Goal: Information Seeking & Learning: Learn about a topic

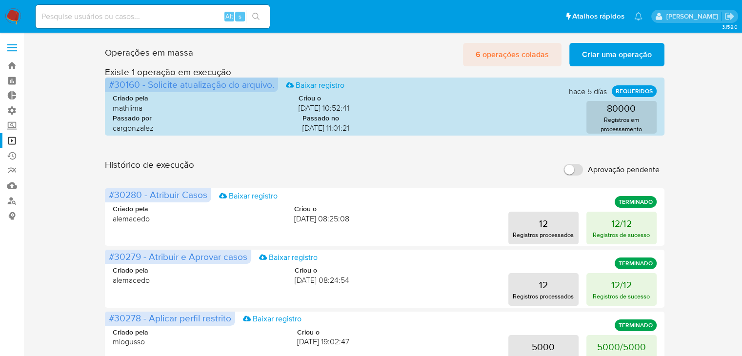
click at [513, 60] on span "6 operações coladas" at bounding box center [512, 54] width 73 height 21
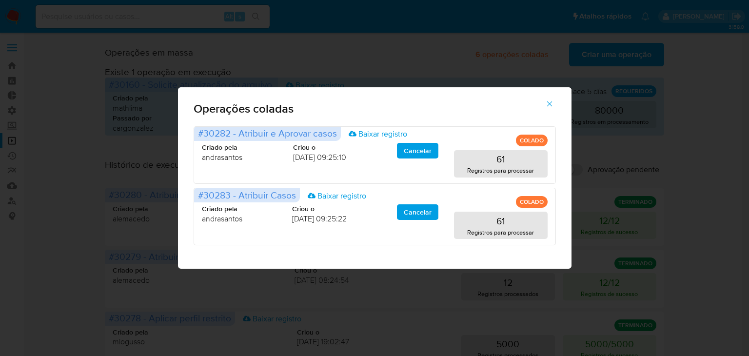
click at [552, 100] on icon "button" at bounding box center [549, 103] width 9 height 9
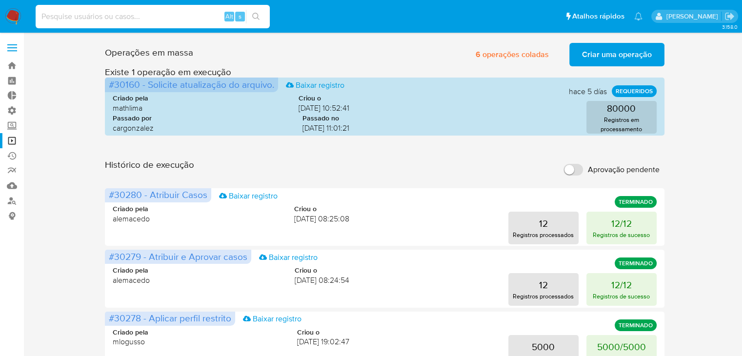
click at [180, 12] on input at bounding box center [153, 16] width 234 height 13
paste input "2643507518"
type input "2643507518"
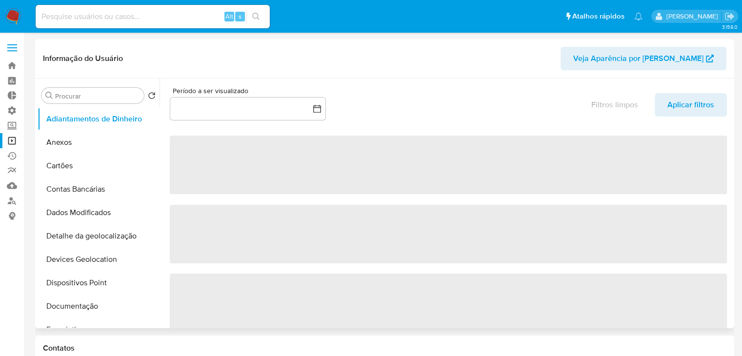
select select "10"
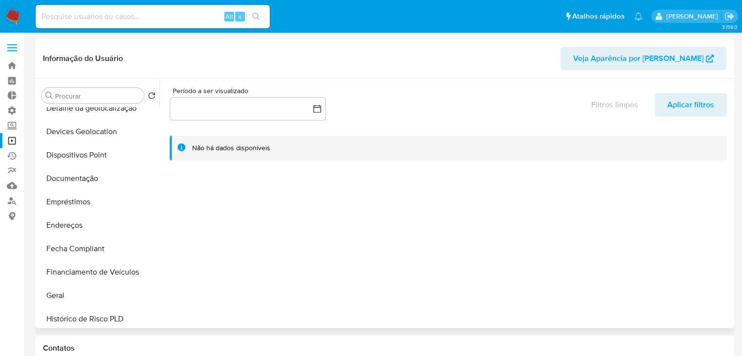
scroll to position [130, 0]
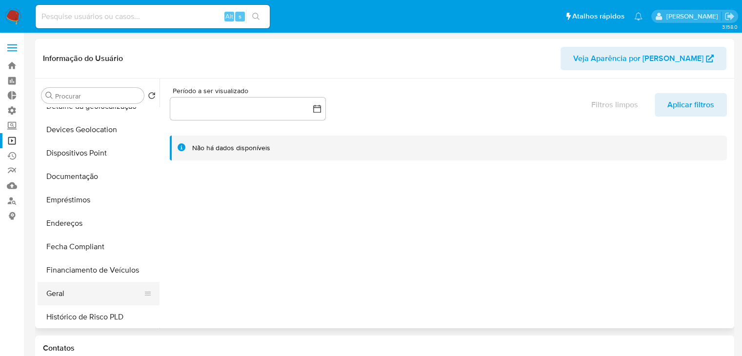
click at [85, 301] on button "Geral" at bounding box center [95, 293] width 114 height 23
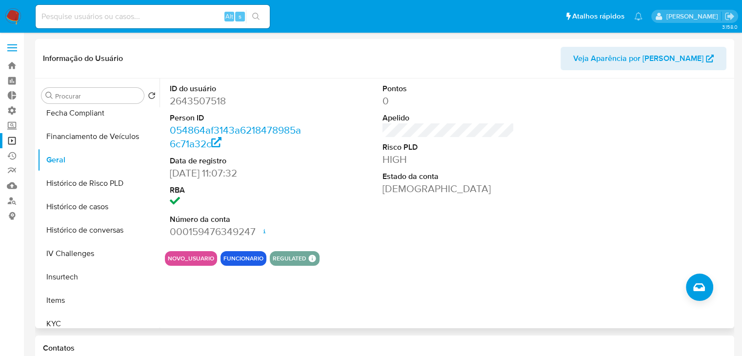
scroll to position [259, 0]
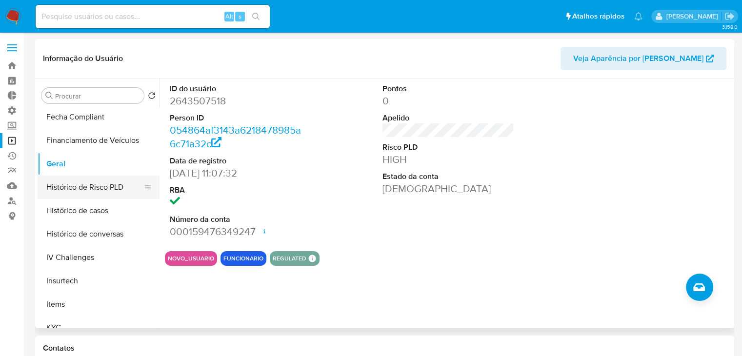
click at [113, 184] on button "Histórico de Risco PLD" at bounding box center [95, 187] width 114 height 23
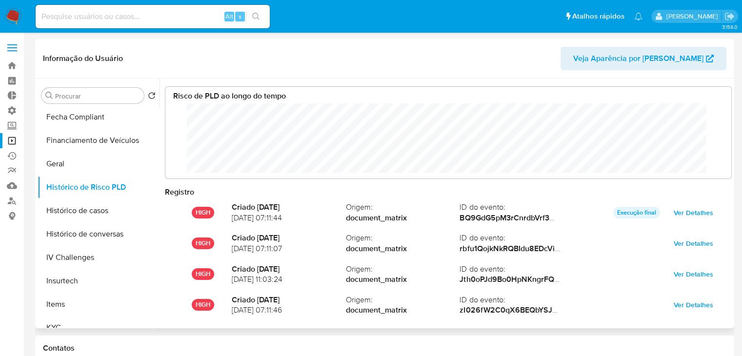
scroll to position [51, 0]
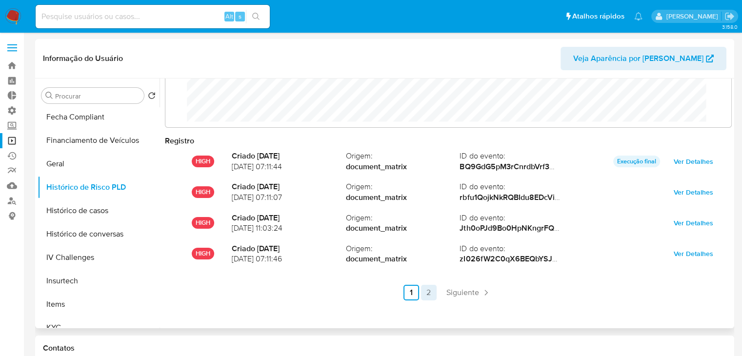
click at [427, 297] on link "2" at bounding box center [429, 293] width 16 height 16
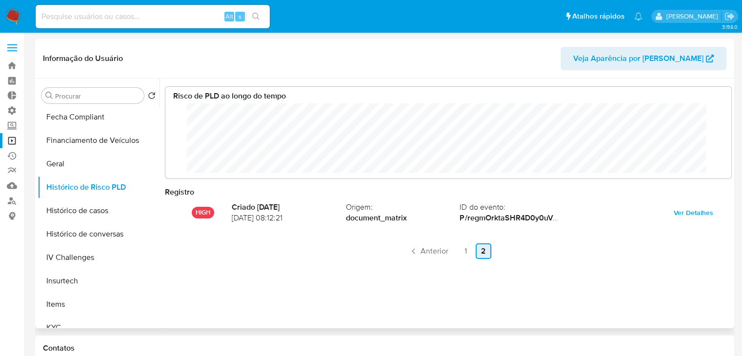
scroll to position [0, 0]
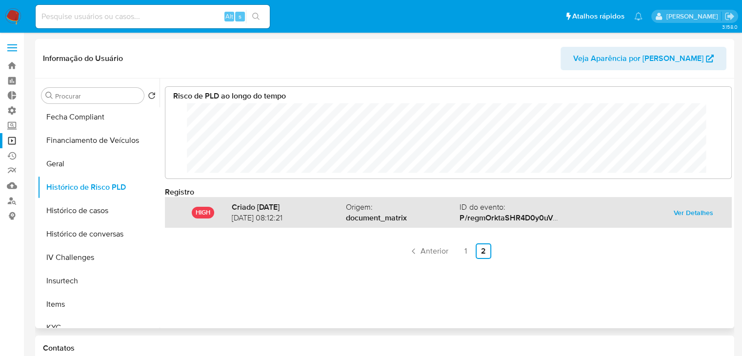
click at [695, 211] on span "Ver Detalhes" at bounding box center [694, 213] width 40 height 14
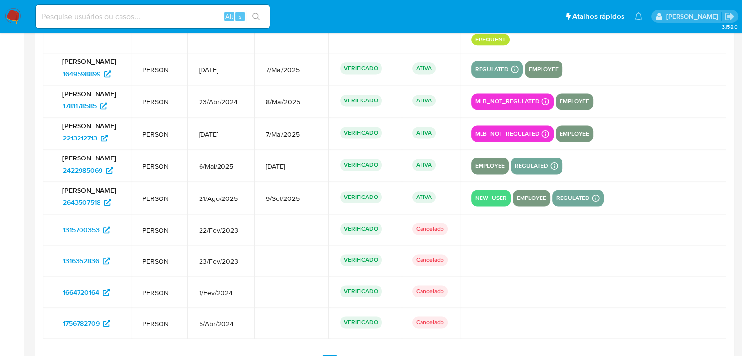
scroll to position [1383, 0]
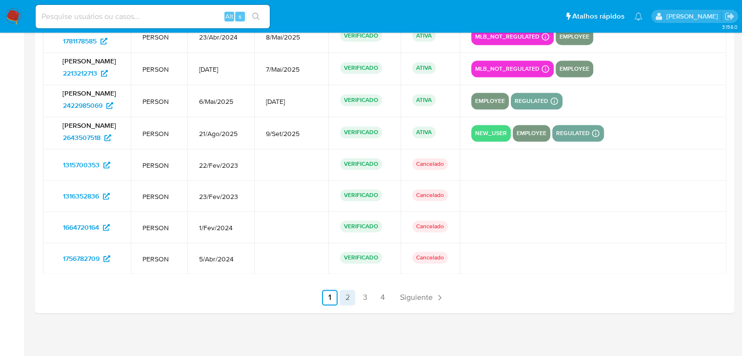
click at [345, 290] on link "2" at bounding box center [347, 298] width 16 height 16
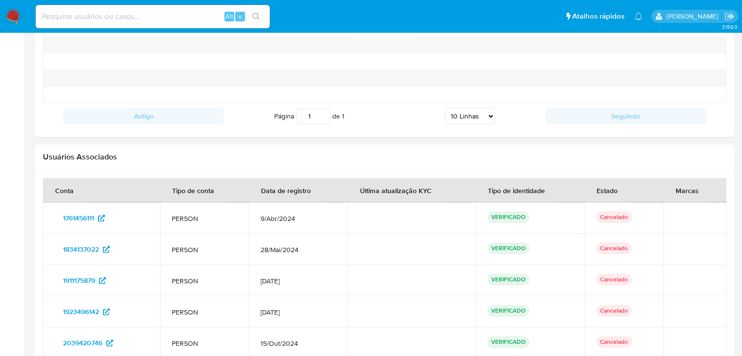
scroll to position [1331, 0]
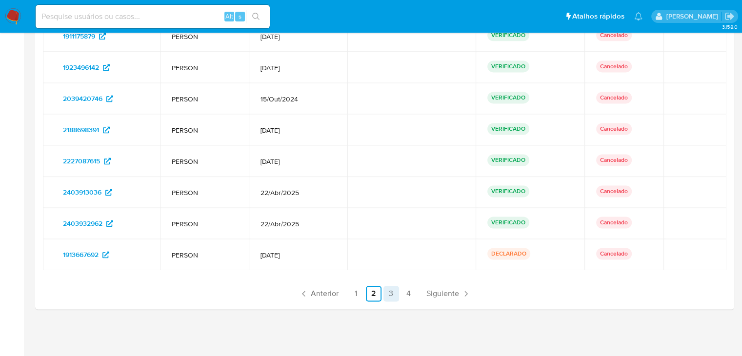
click at [388, 291] on link "3" at bounding box center [391, 294] width 16 height 16
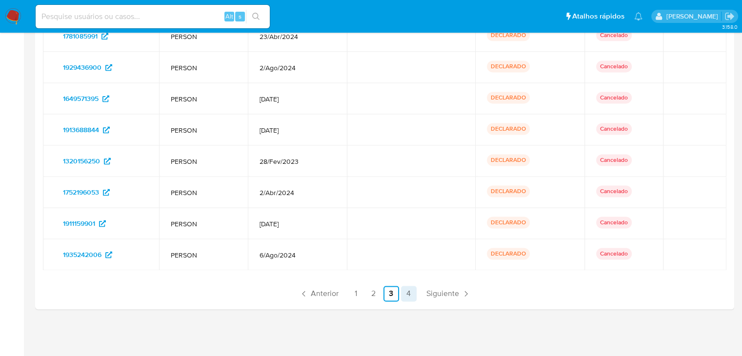
click at [401, 291] on link "4" at bounding box center [409, 294] width 16 height 16
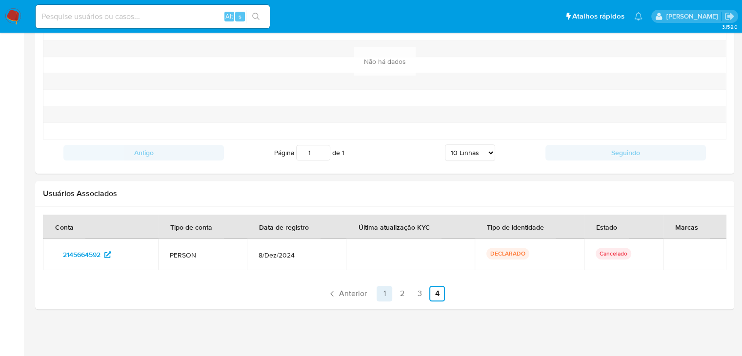
click at [378, 293] on link "1" at bounding box center [385, 294] width 16 height 16
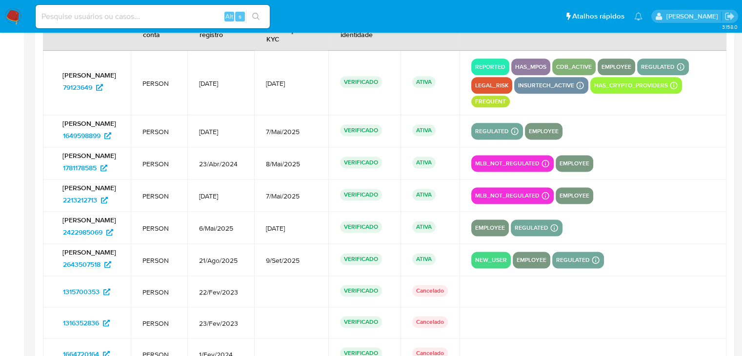
scroll to position [0, 0]
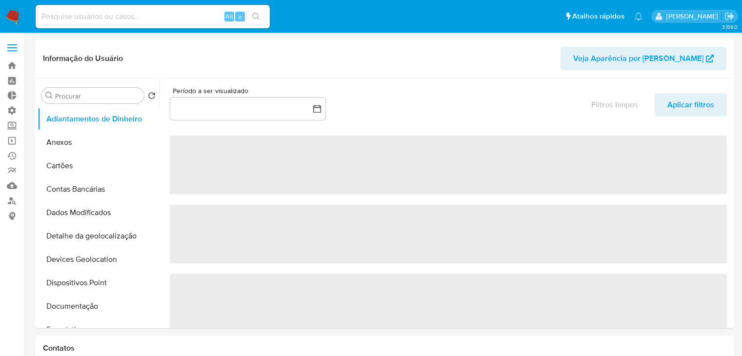
select select "10"
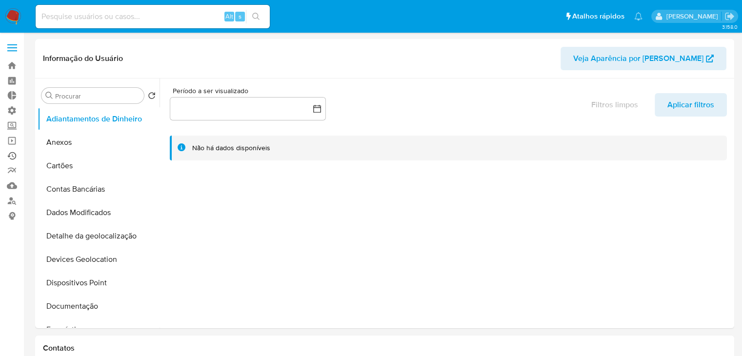
click at [12, 156] on link "Ejecuções automáticas" at bounding box center [58, 155] width 116 height 15
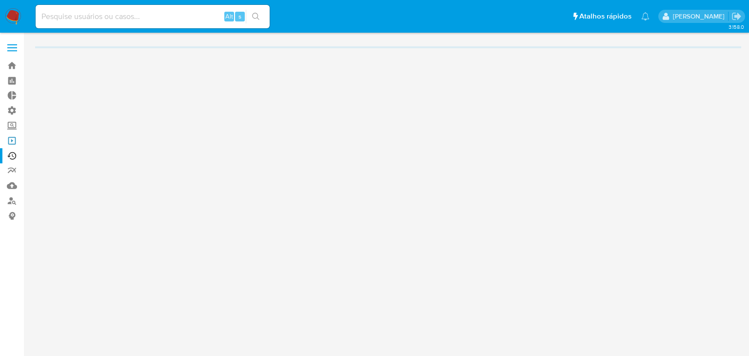
click at [12, 139] on link "Operações em massa" at bounding box center [58, 140] width 116 height 15
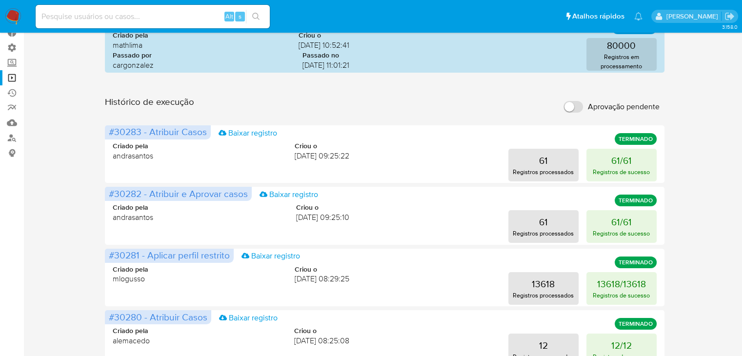
scroll to position [66, 0]
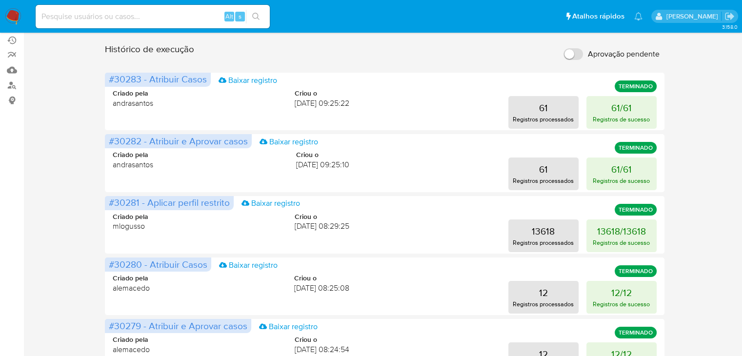
scroll to position [113, 0]
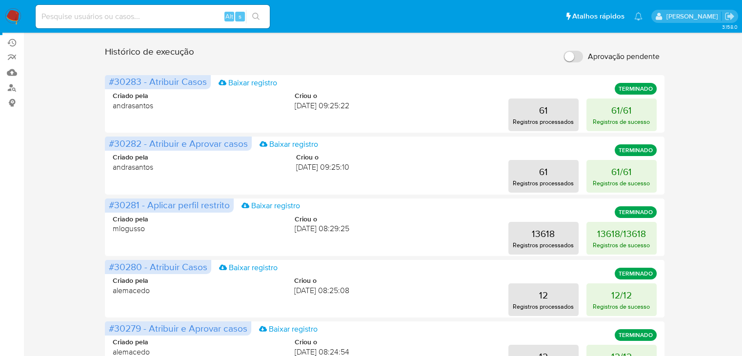
click at [57, 14] on input at bounding box center [153, 16] width 234 height 13
paste input "2643507518"
type input "2643507518"
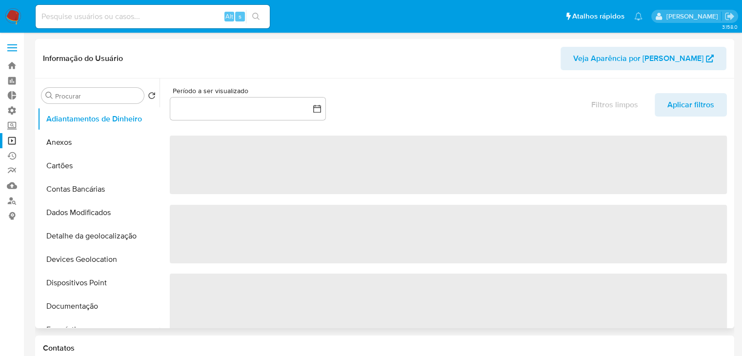
select select "10"
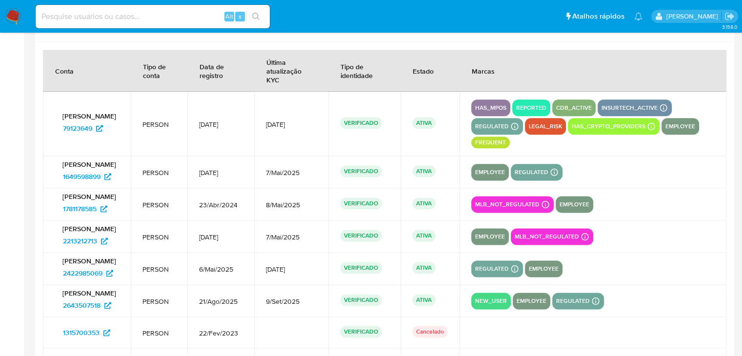
scroll to position [1213, 0]
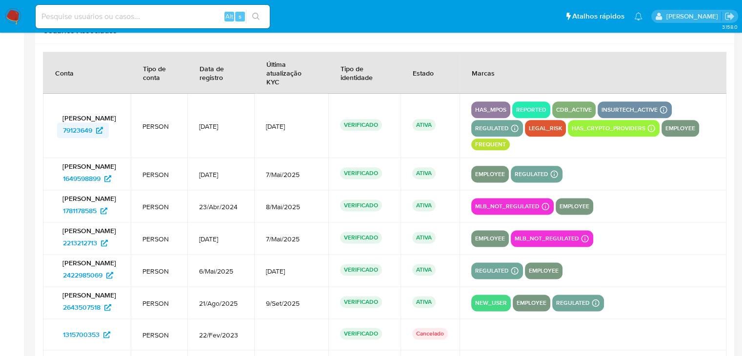
click at [88, 126] on span "79123649" at bounding box center [77, 130] width 29 height 16
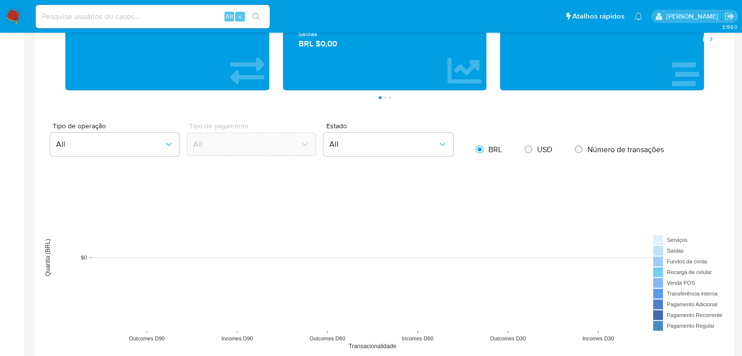
scroll to position [508, 0]
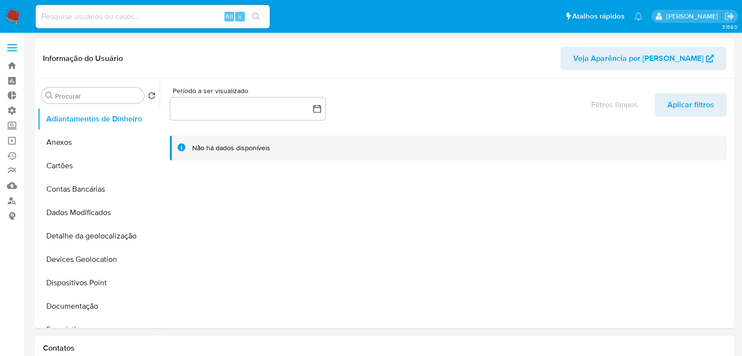
select select "10"
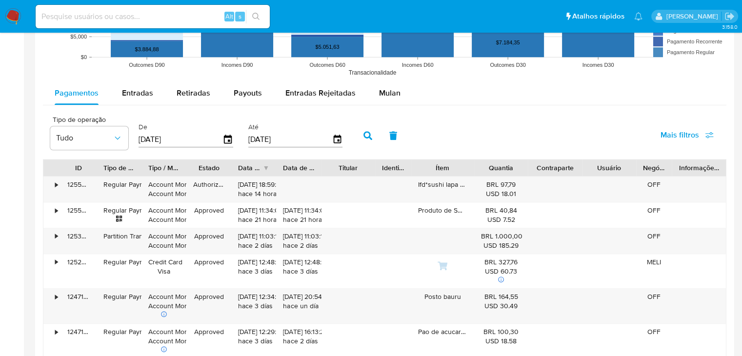
scroll to position [784, 0]
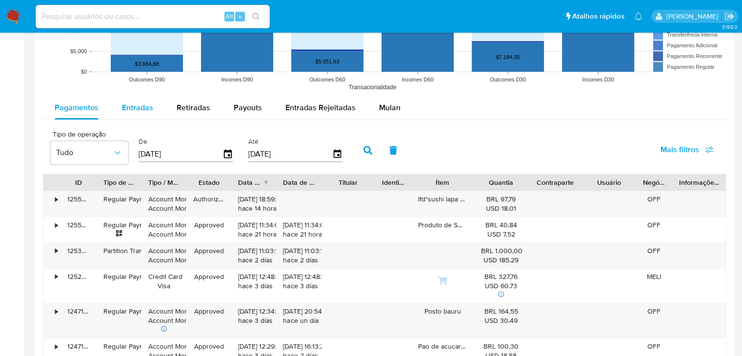
click at [142, 113] on span "Entradas" at bounding box center [137, 107] width 31 height 11
select select "10"
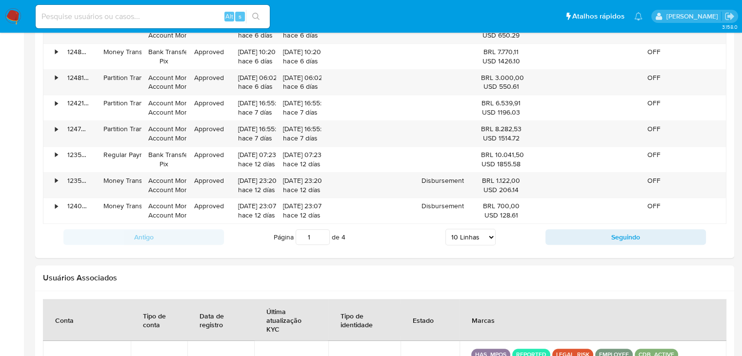
scroll to position [984, 0]
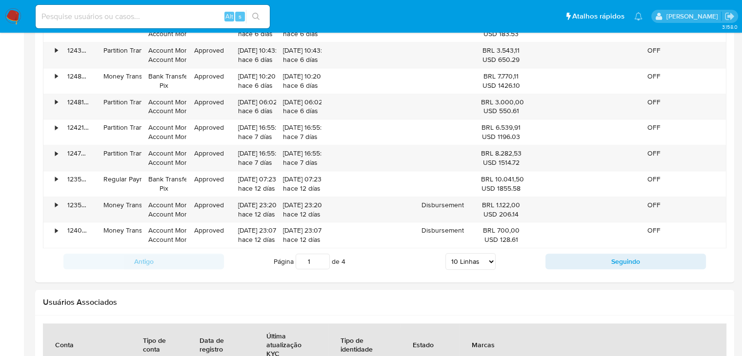
click at [99, 20] on input at bounding box center [153, 16] width 234 height 13
paste input "443636828"
type input "443636828"
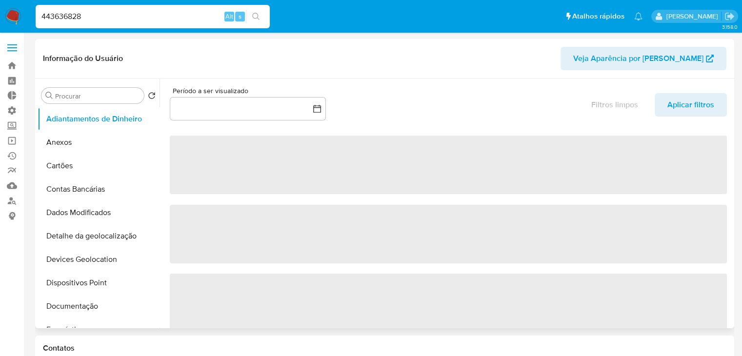
select select "10"
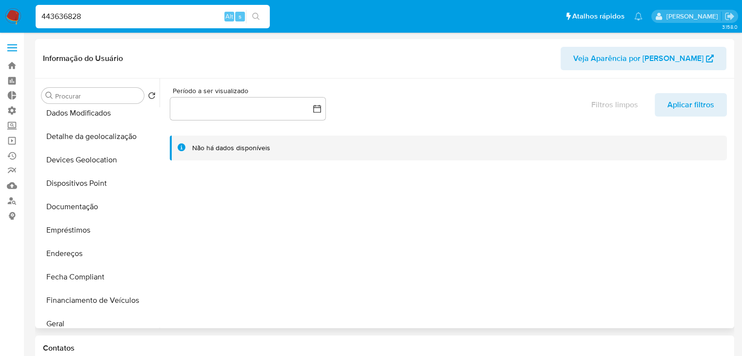
scroll to position [124, 0]
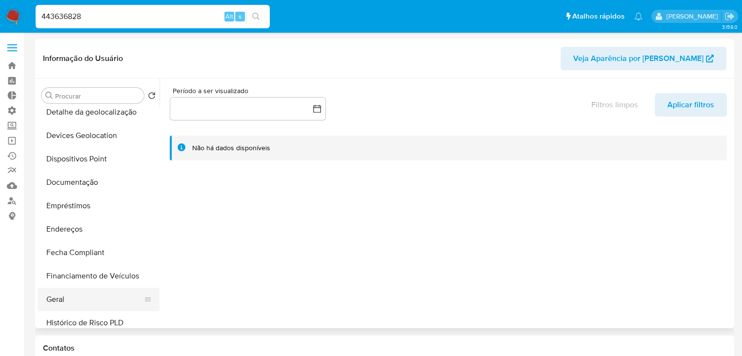
click at [103, 294] on button "Geral" at bounding box center [95, 299] width 114 height 23
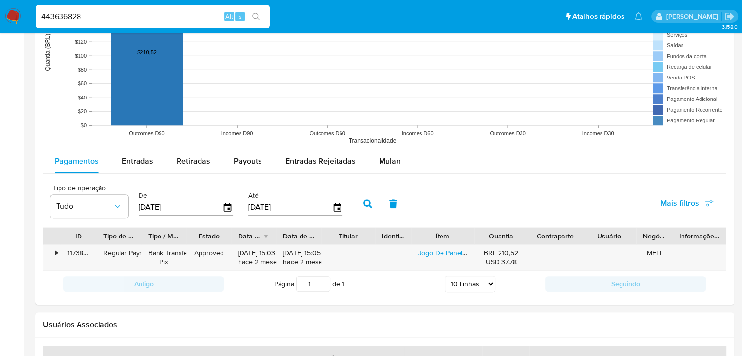
scroll to position [705, 0]
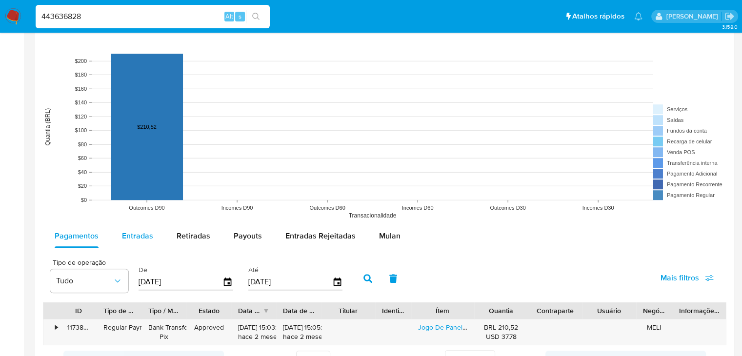
click at [129, 237] on span "Entradas" at bounding box center [137, 235] width 31 height 11
select select "10"
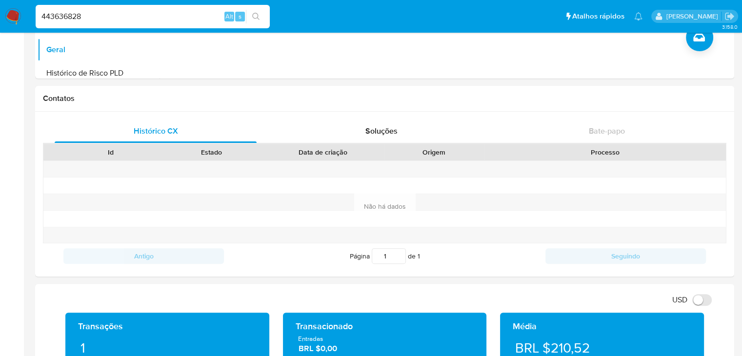
scroll to position [0, 0]
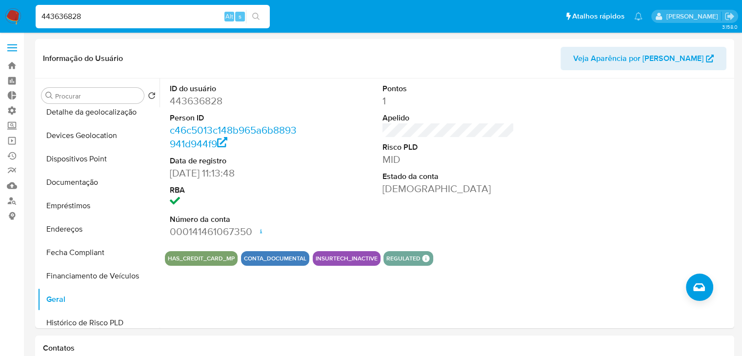
drag, startPoint x: 105, startPoint y: 14, endPoint x: 0, endPoint y: 14, distance: 105.3
click at [0, 14] on nav "Pausado Ver notificaciones 443636828 Alt s Atalhos rápidos Presiona las siguien…" at bounding box center [371, 16] width 742 height 33
paste input "516703010"
type input "516703010"
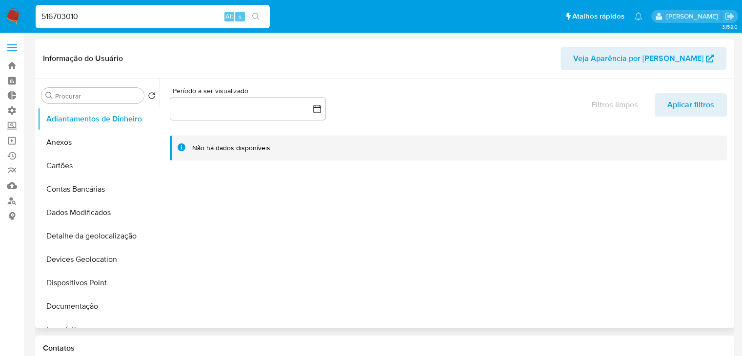
select select "10"
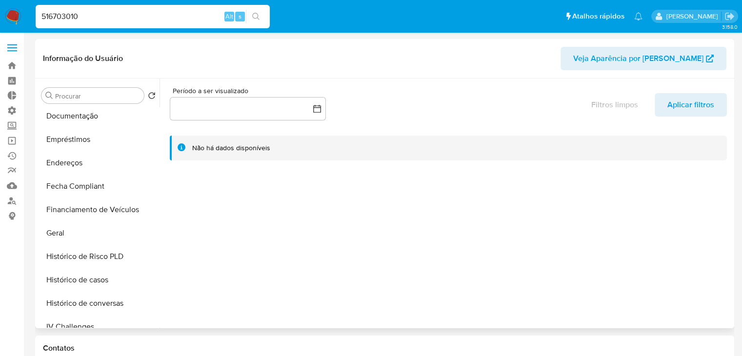
scroll to position [191, 0]
click at [126, 230] on button "Geral" at bounding box center [95, 231] width 114 height 23
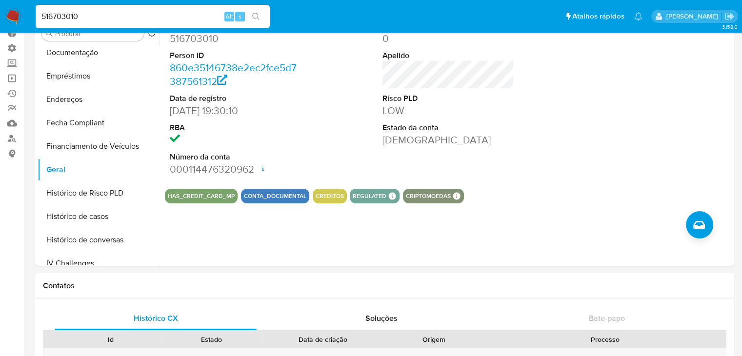
scroll to position [0, 0]
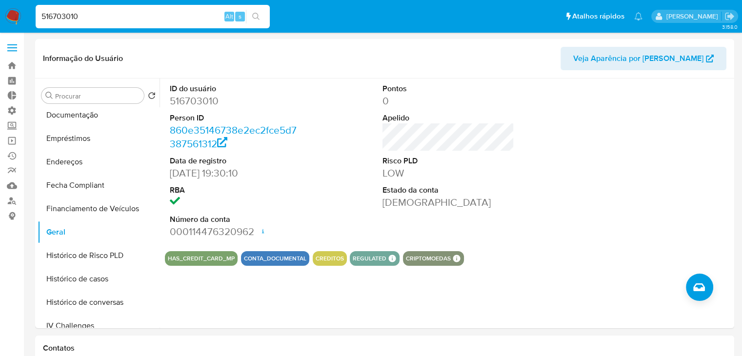
click at [150, 14] on input "516703010" at bounding box center [153, 16] width 234 height 13
paste input "215784413"
type input "215784413"
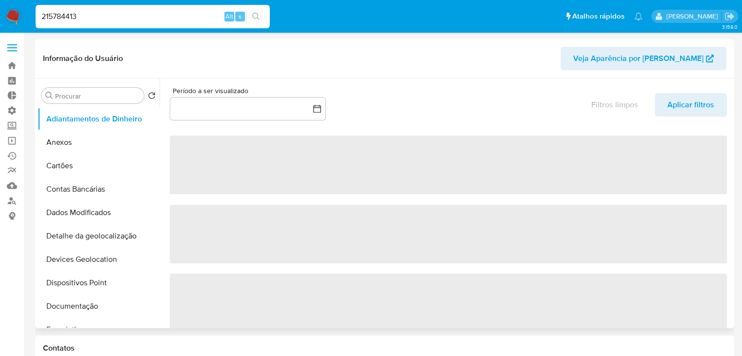
select select "10"
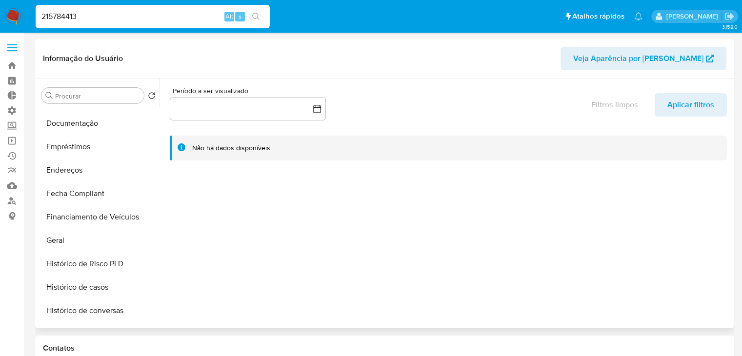
scroll to position [197, 0]
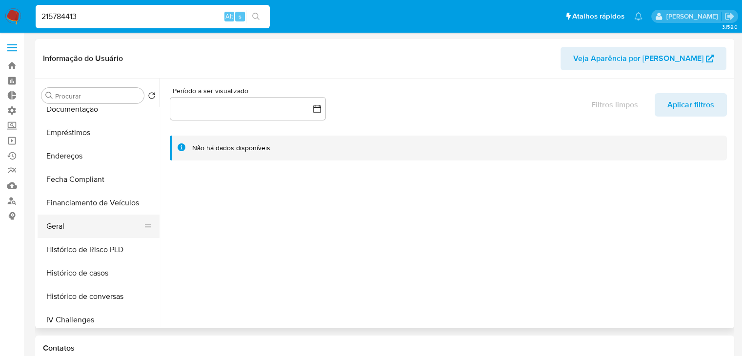
click at [120, 236] on button "Geral" at bounding box center [95, 226] width 114 height 23
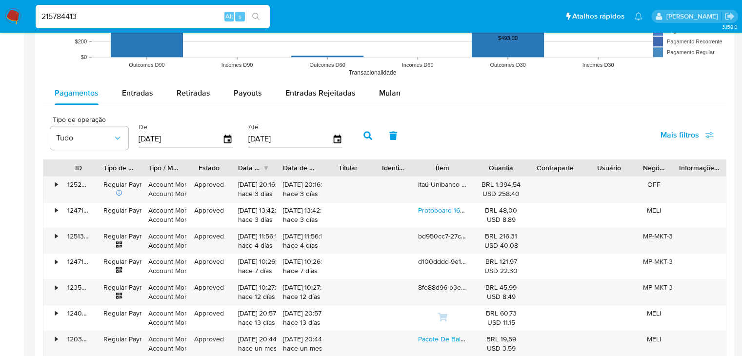
scroll to position [857, 0]
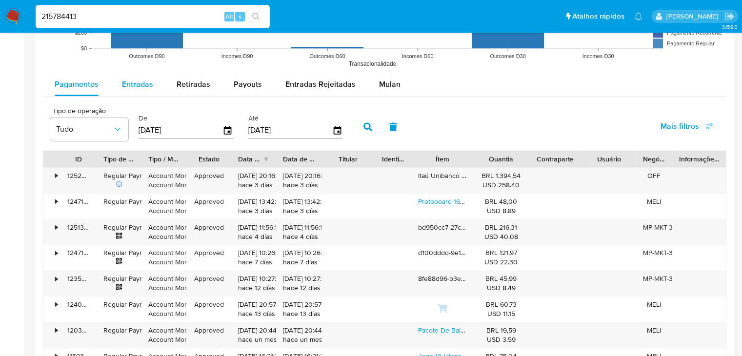
click at [140, 83] on span "Entradas" at bounding box center [137, 84] width 31 height 11
select select "10"
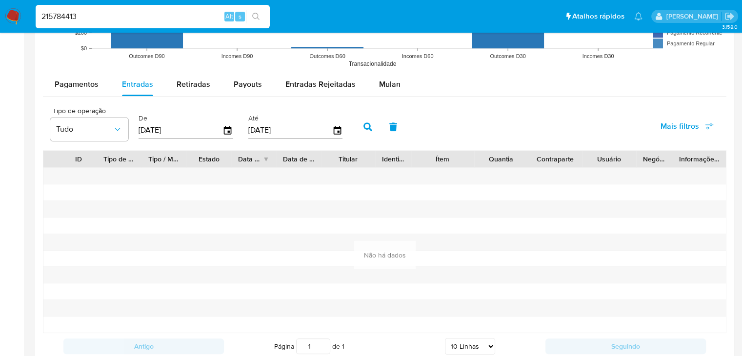
click at [156, 13] on input "215784413" at bounding box center [153, 16] width 234 height 13
paste input "18093977"
type input "180939773"
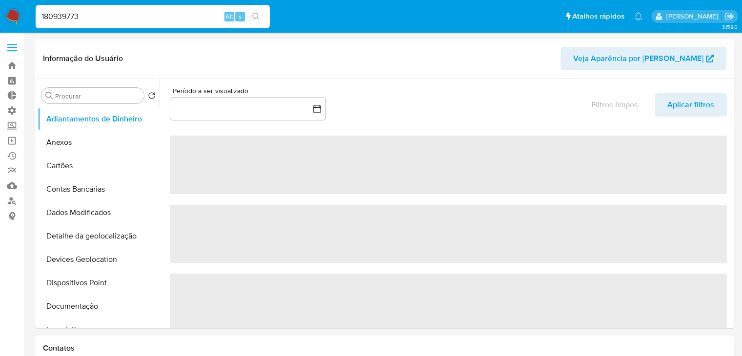
select select "10"
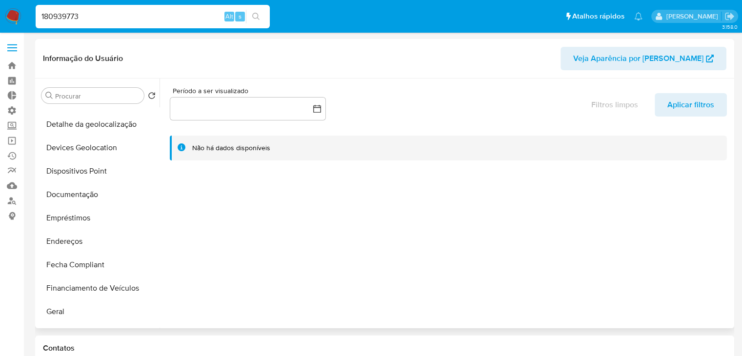
scroll to position [119, 0]
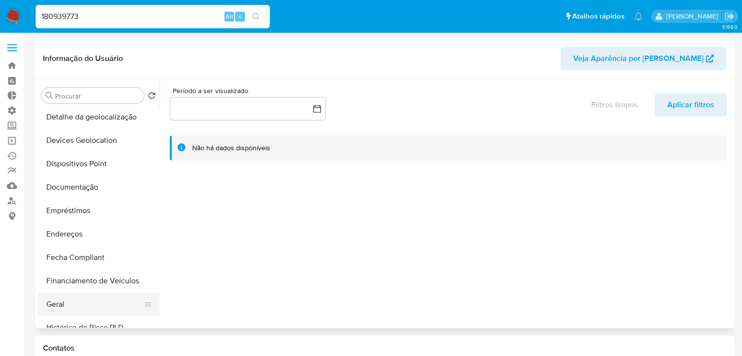
click at [78, 305] on button "Geral" at bounding box center [95, 304] width 114 height 23
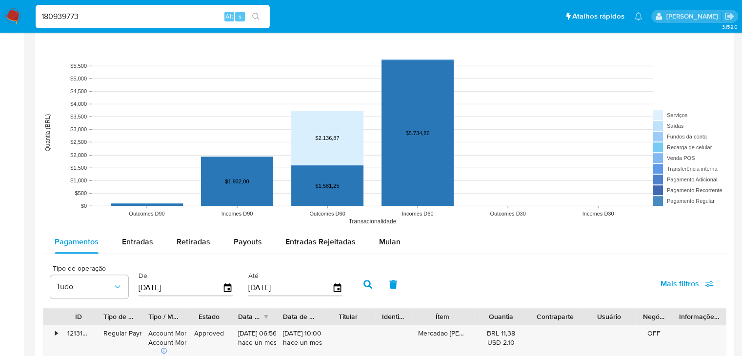
scroll to position [697, 0]
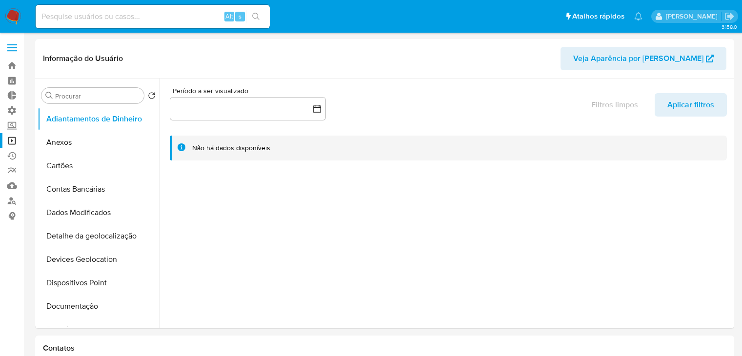
select select "10"
click at [123, 17] on input at bounding box center [153, 16] width 234 height 13
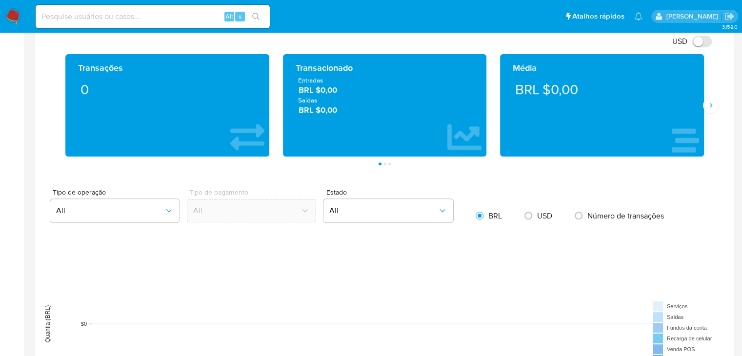
scroll to position [508, 0]
paste input "1298699353"
type input "1298699353"
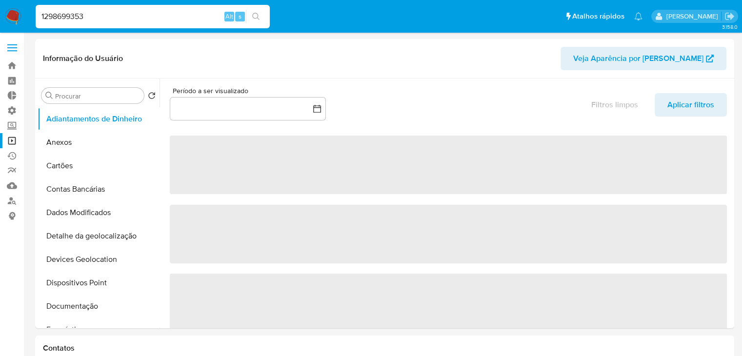
select select "10"
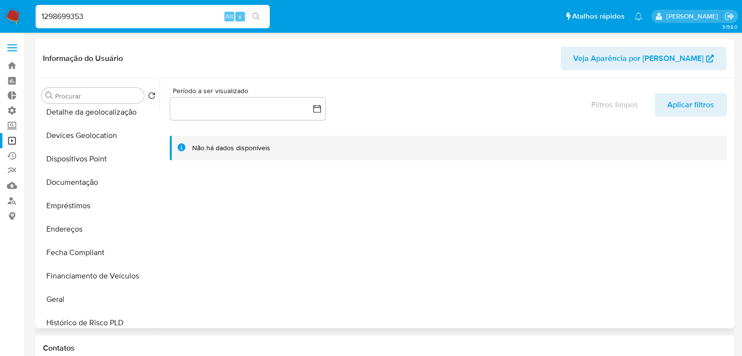
scroll to position [126, 0]
click at [66, 297] on button "Geral" at bounding box center [95, 296] width 114 height 23
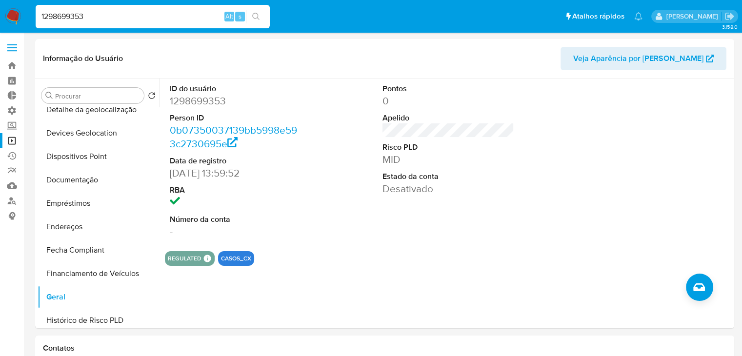
click at [86, 17] on input "1298699353" at bounding box center [153, 16] width 234 height 13
click at [14, 140] on link "Operações em massa" at bounding box center [58, 140] width 116 height 15
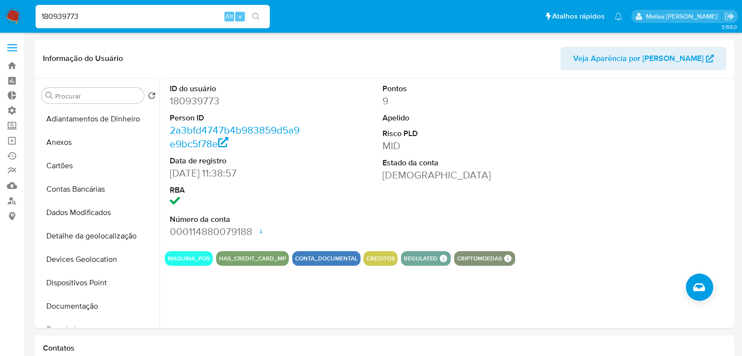
select select "10"
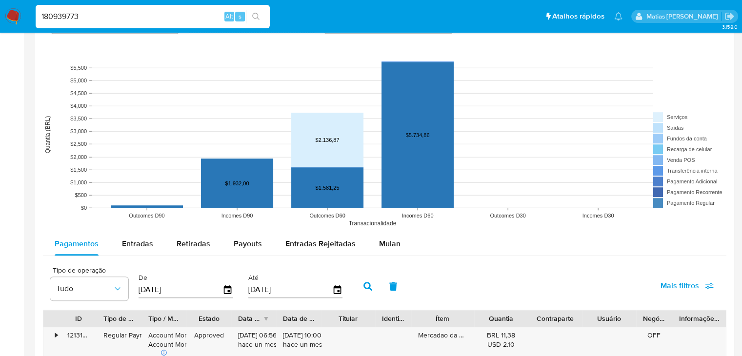
scroll to position [119, 0]
click at [99, 16] on input "180939773" at bounding box center [153, 16] width 234 height 13
paste input "216880748"
type input "1216880748"
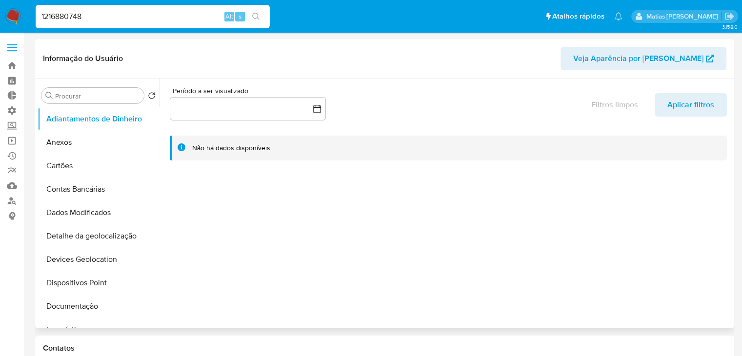
select select "10"
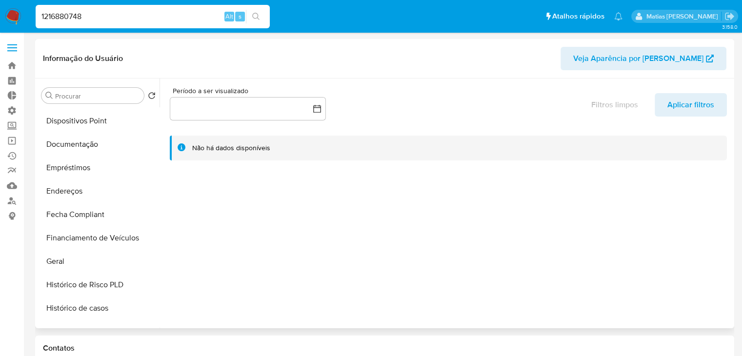
scroll to position [168, 0]
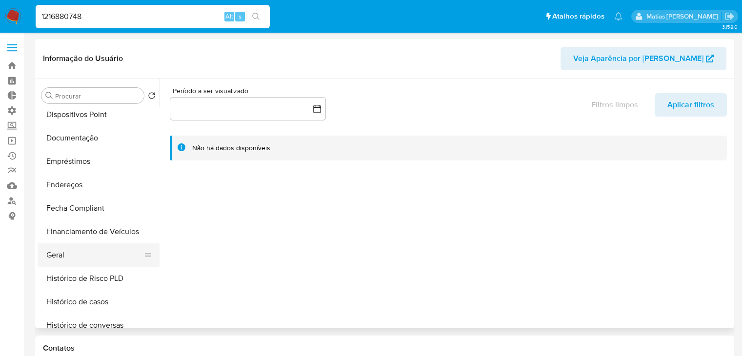
click at [89, 248] on button "Geral" at bounding box center [95, 254] width 114 height 23
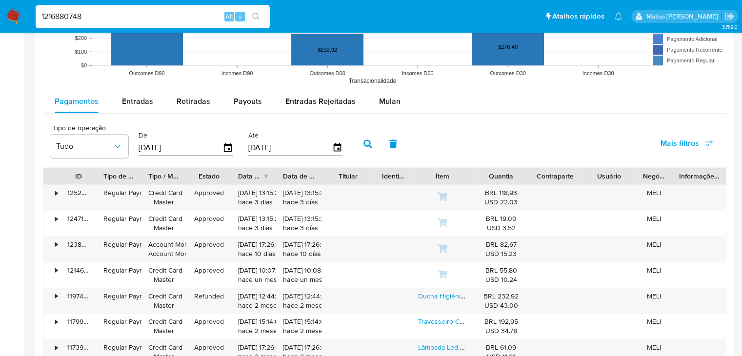
scroll to position [760, 0]
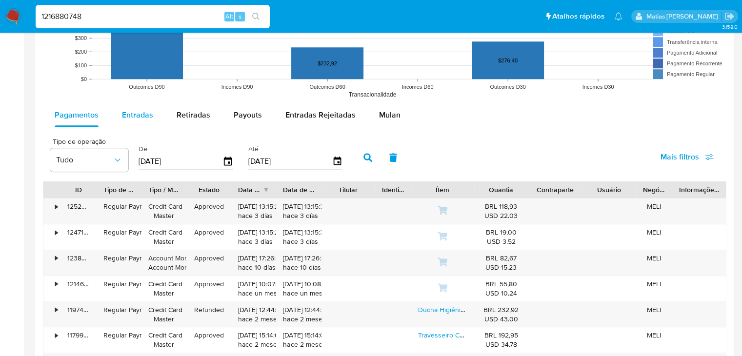
click at [136, 118] on span "Entradas" at bounding box center [137, 114] width 31 height 11
select select "10"
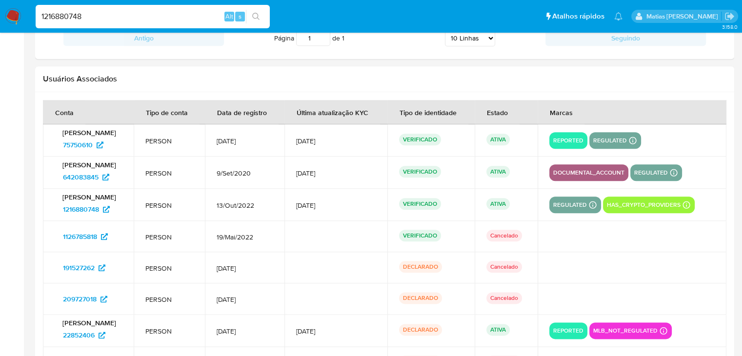
scroll to position [0, 0]
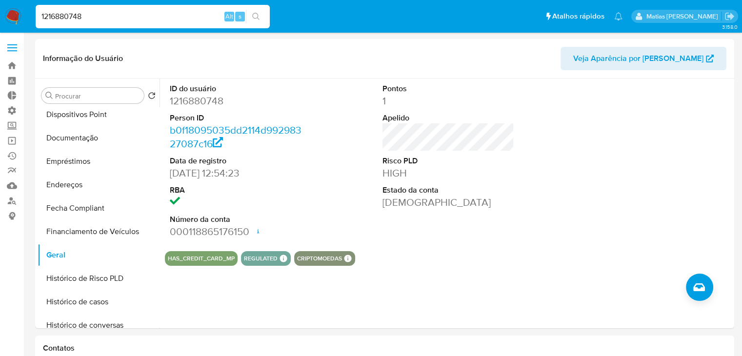
click at [83, 18] on input "1216880748" at bounding box center [153, 16] width 234 height 13
paste input "642105895"
type input "642105895"
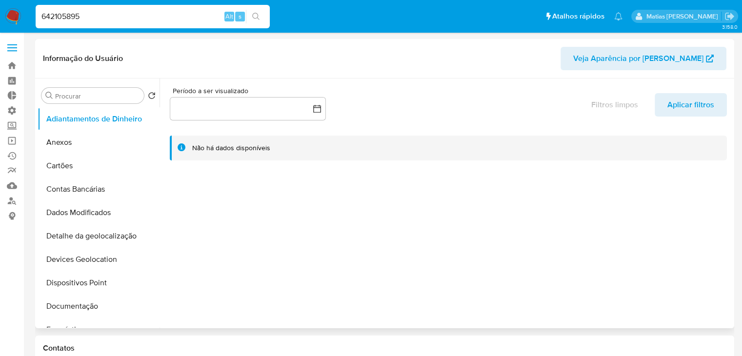
select select "10"
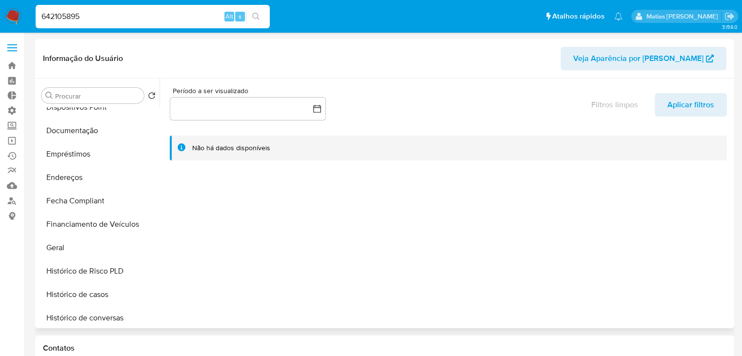
scroll to position [177, 0]
click at [115, 249] on button "Geral" at bounding box center [95, 246] width 114 height 23
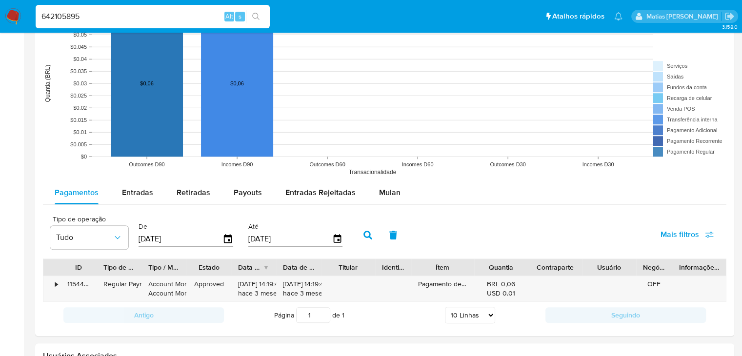
scroll to position [693, 0]
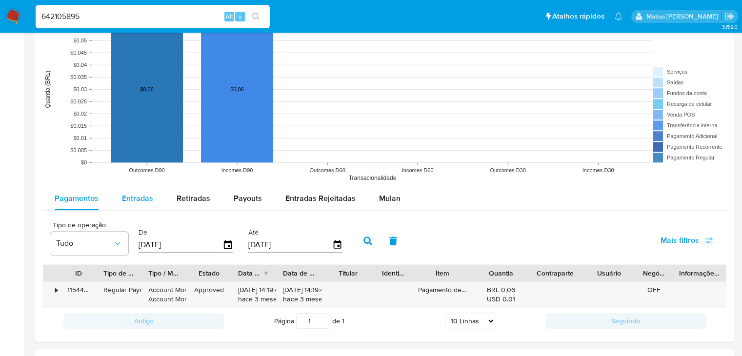
click at [137, 196] on span "Entradas" at bounding box center [137, 198] width 31 height 11
select select "10"
click at [119, 21] on input "642105895" at bounding box center [153, 16] width 234 height 13
paste input "2643507518"
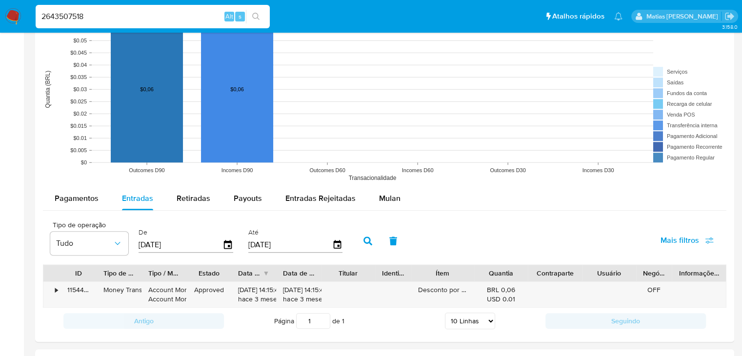
type input "2643507518"
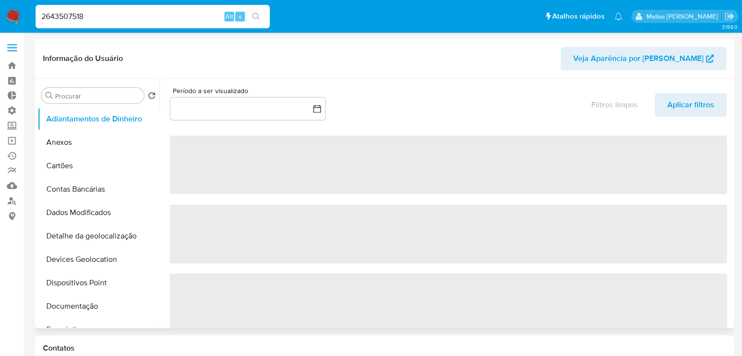
select select "10"
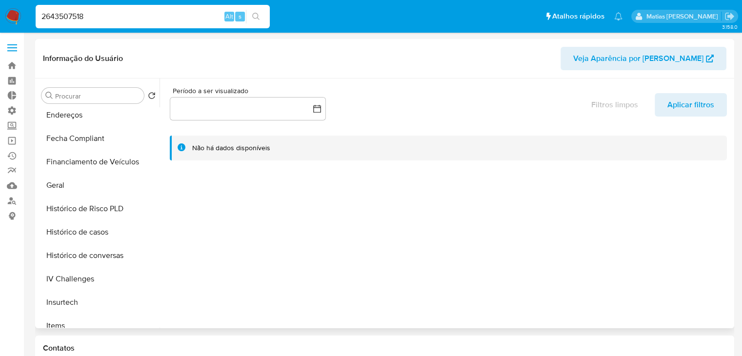
scroll to position [227, 0]
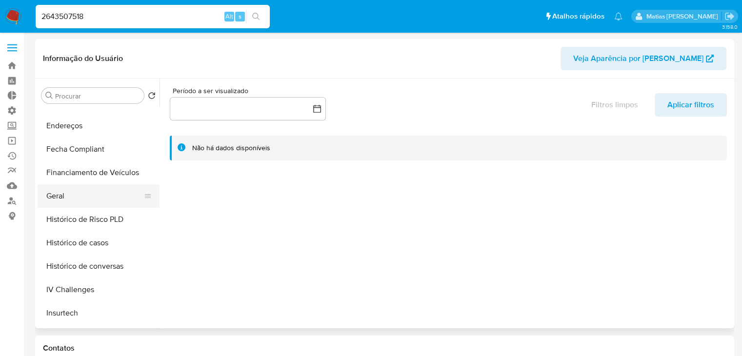
click at [117, 202] on button "Geral" at bounding box center [95, 195] width 114 height 23
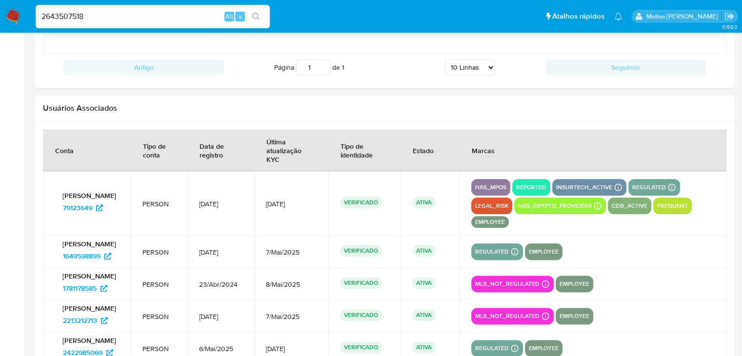
scroll to position [1140, 0]
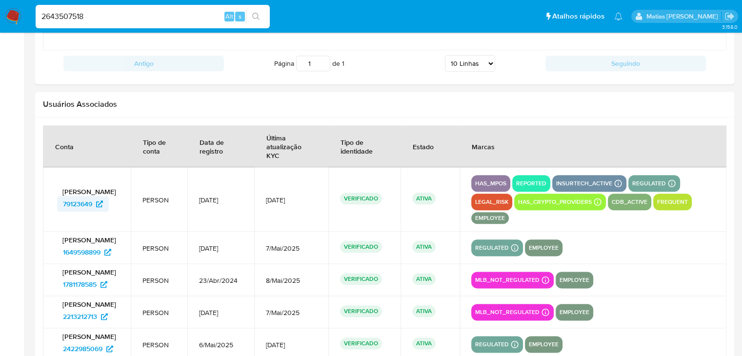
click at [72, 198] on span "79123649" at bounding box center [77, 204] width 29 height 16
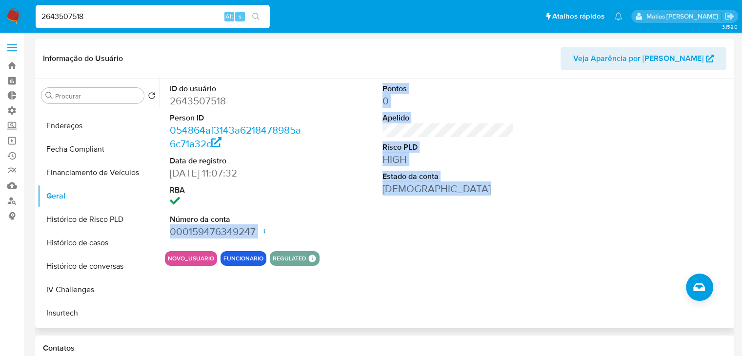
drag, startPoint x: 159, startPoint y: 233, endPoint x: 160, endPoint y: 280, distance: 47.3
click at [160, 280] on div "ID do usuário 2643507518 Person ID 054864af3143a6218478985a6c71a32c Data de reg…" at bounding box center [445, 204] width 572 height 250
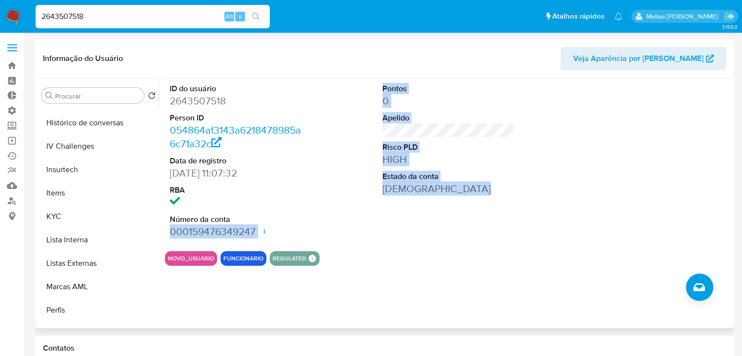
scroll to position [378, 0]
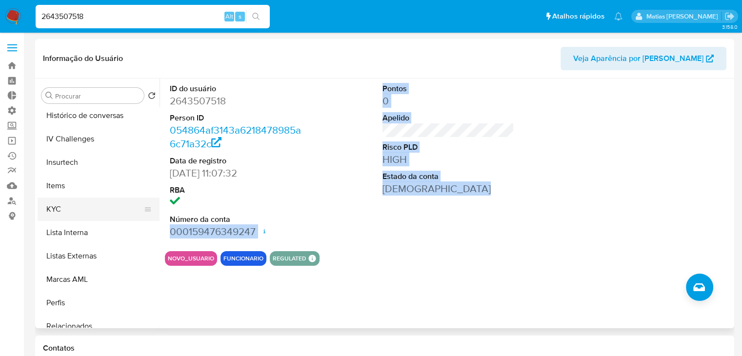
click at [115, 212] on button "KYC" at bounding box center [95, 209] width 114 height 23
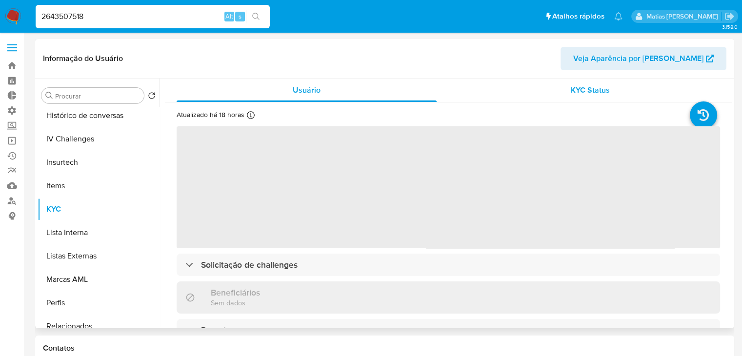
click at [600, 96] on span "KYC Status" at bounding box center [590, 89] width 39 height 11
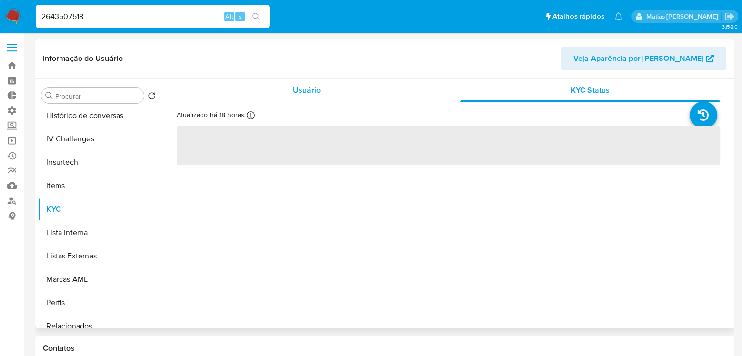
click at [304, 90] on span "Usuário" at bounding box center [307, 89] width 28 height 11
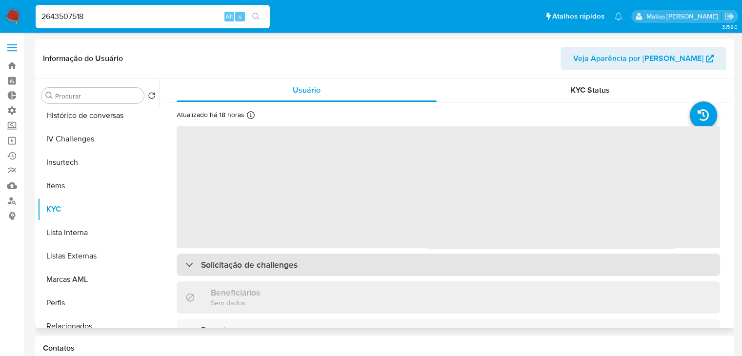
click at [290, 276] on div "Solicitação de challenges" at bounding box center [448, 265] width 543 height 22
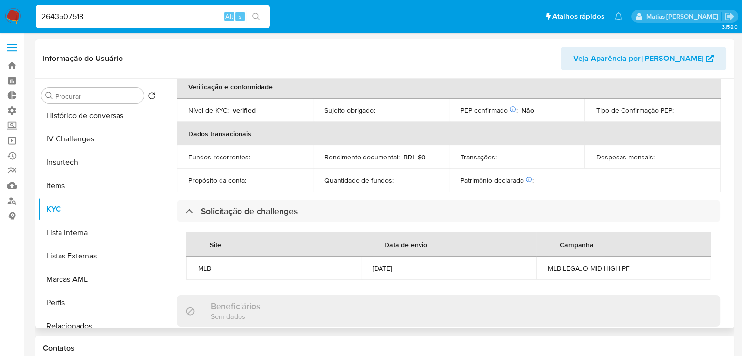
scroll to position [234, 0]
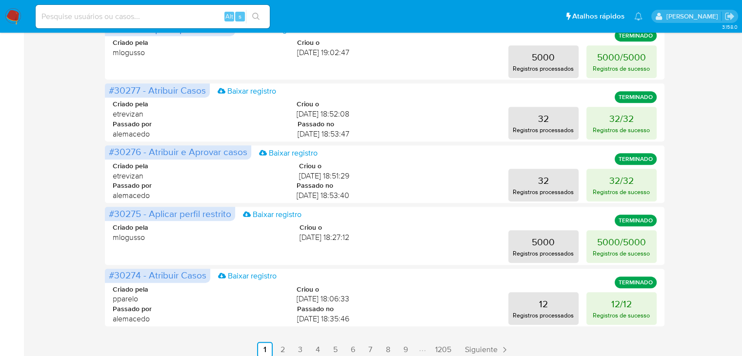
scroll to position [471, 0]
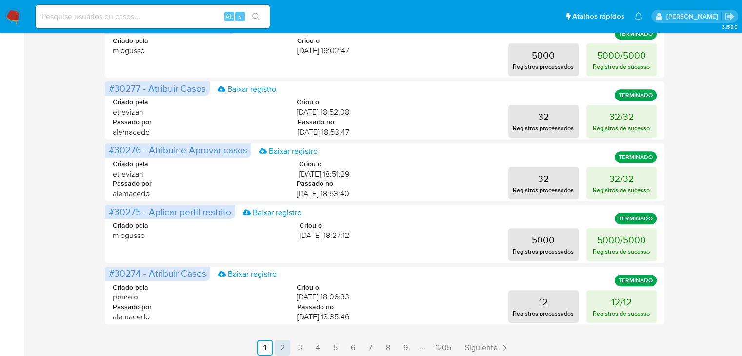
click at [283, 350] on link "2" at bounding box center [283, 348] width 16 height 16
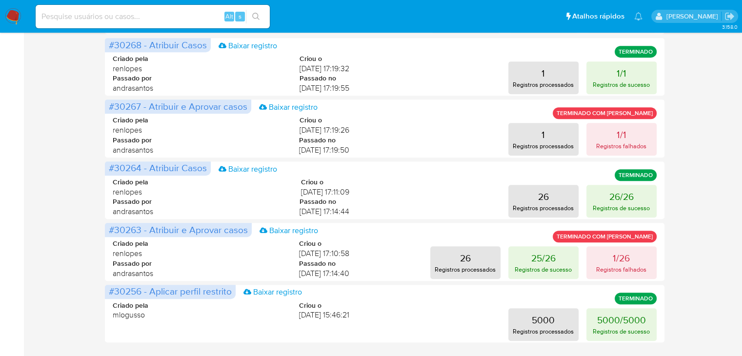
scroll to position [512, 0]
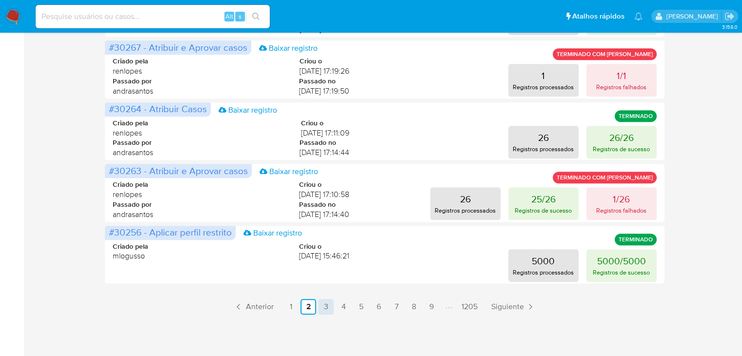
click at [327, 308] on link "3" at bounding box center [326, 307] width 16 height 16
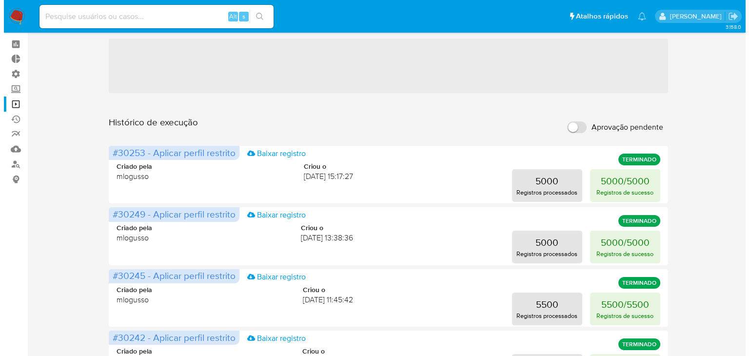
scroll to position [0, 0]
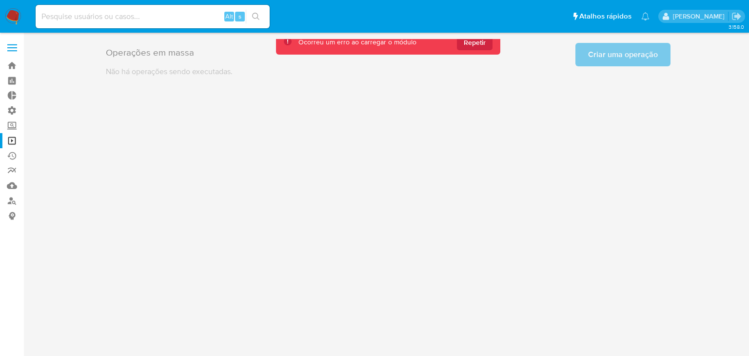
drag, startPoint x: 745, startPoint y: 149, endPoint x: 734, endPoint y: 107, distance: 43.2
click at [734, 107] on main "3.158.0" at bounding box center [374, 178] width 749 height 356
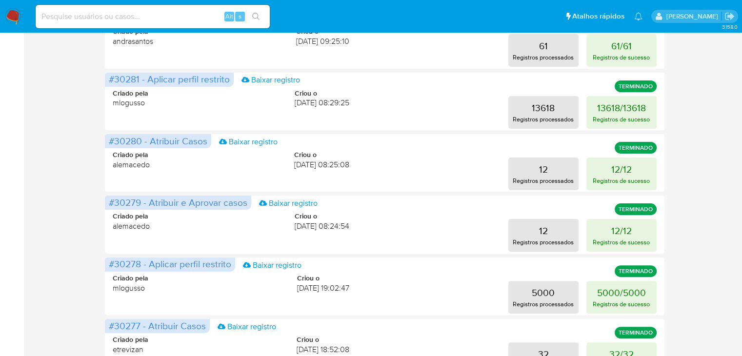
scroll to position [88, 0]
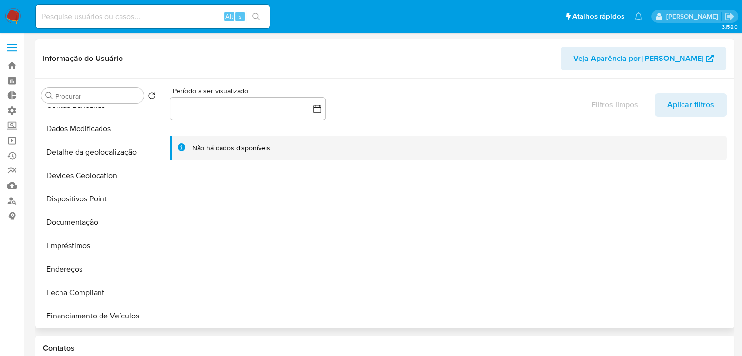
select select "10"
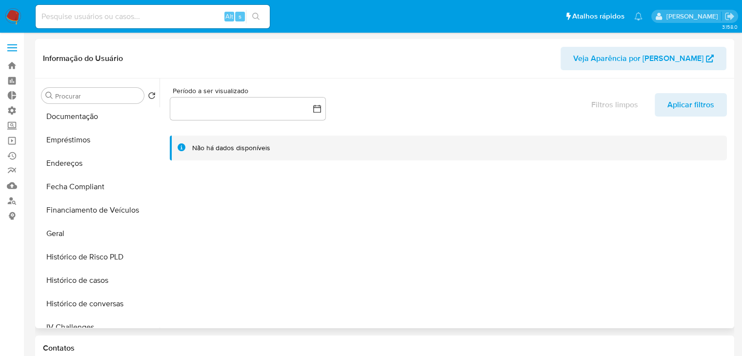
scroll to position [195, 0]
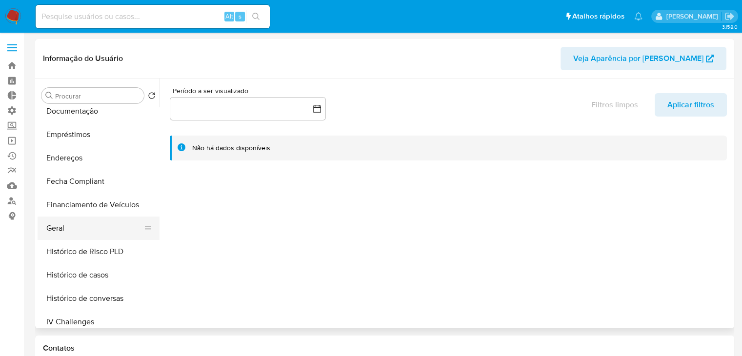
click at [116, 226] on button "Geral" at bounding box center [95, 228] width 114 height 23
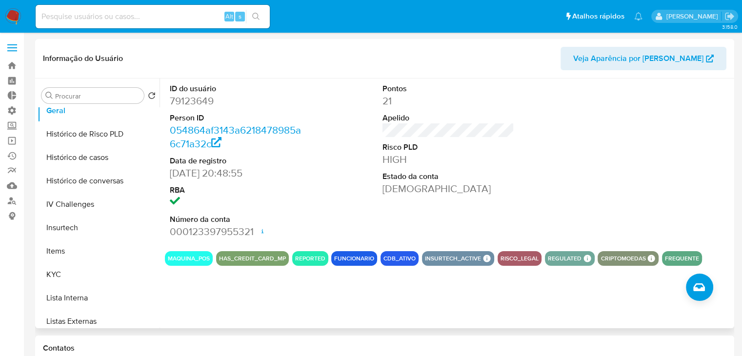
scroll to position [314, 0]
click at [123, 264] on button "KYC" at bounding box center [95, 272] width 114 height 23
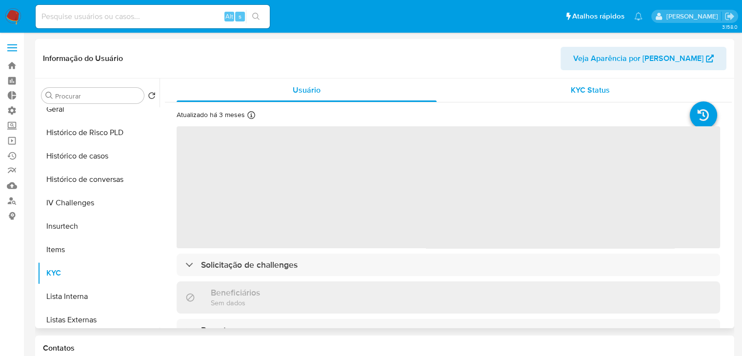
click at [571, 88] on span "KYC Status" at bounding box center [590, 89] width 39 height 11
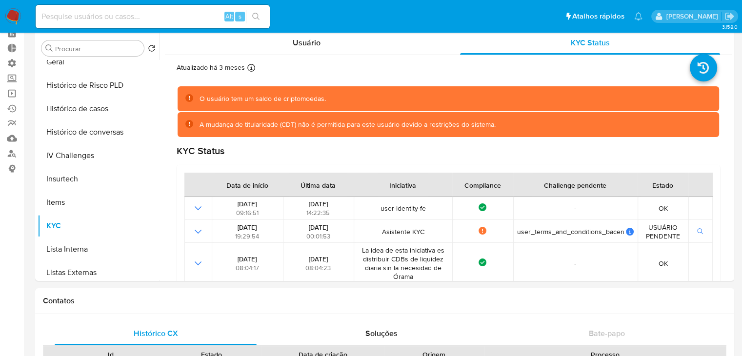
scroll to position [0, 0]
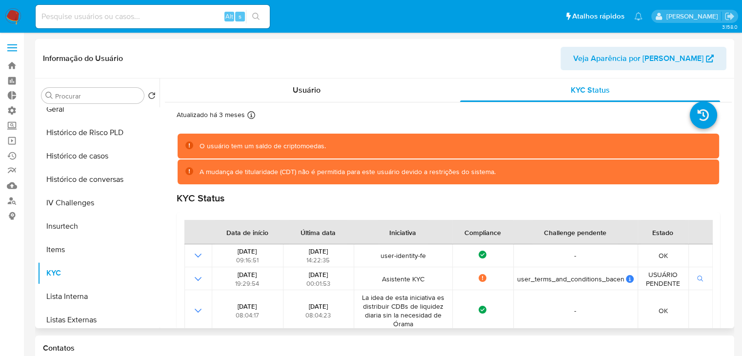
drag, startPoint x: 726, startPoint y: 125, endPoint x: 730, endPoint y: 188, distance: 62.5
click at [730, 188] on div "Usuário KYC Status Atualizado há 3 meses Criado: [DATE] 06:59:02 Atualizado: [D…" at bounding box center [445, 204] width 572 height 250
click at [294, 86] on span "Usuário" at bounding box center [307, 89] width 28 height 11
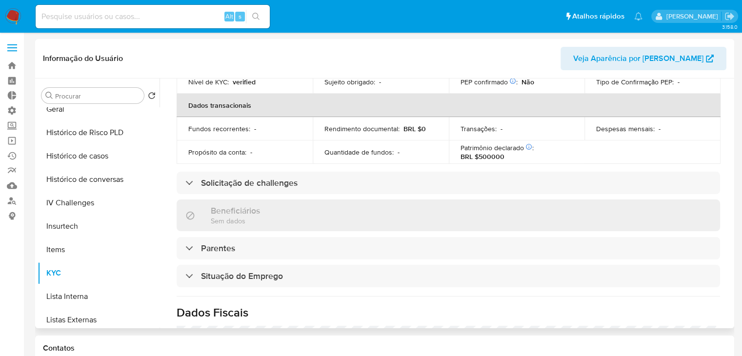
scroll to position [256, 0]
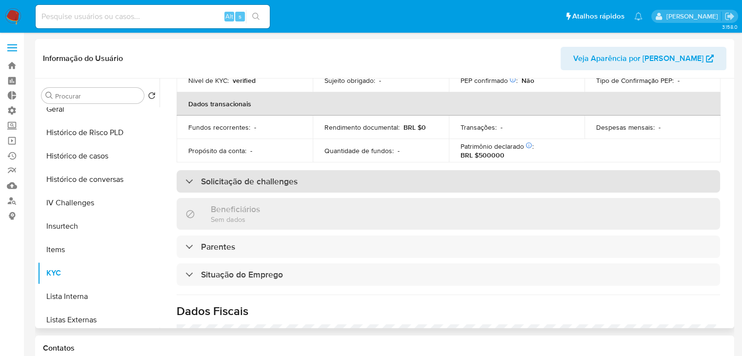
click at [456, 178] on div "Solicitação de challenges" at bounding box center [448, 181] width 543 height 22
